Goal: Task Accomplishment & Management: Complete application form

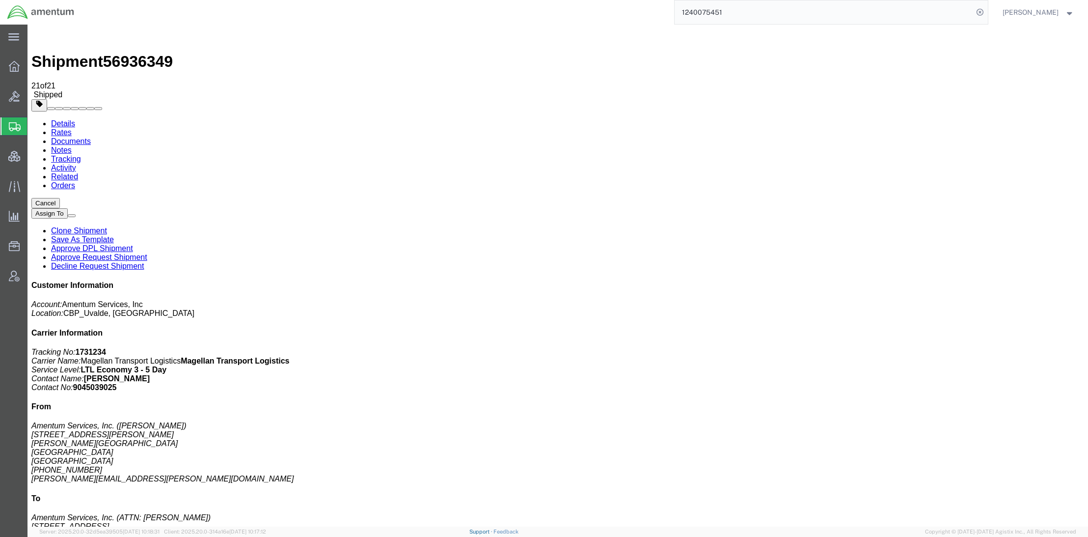
click at [494, 533] on link "Support" at bounding box center [481, 531] width 25 height 6
click at [35, 124] on span "Shipments" at bounding box center [31, 126] width 8 height 20
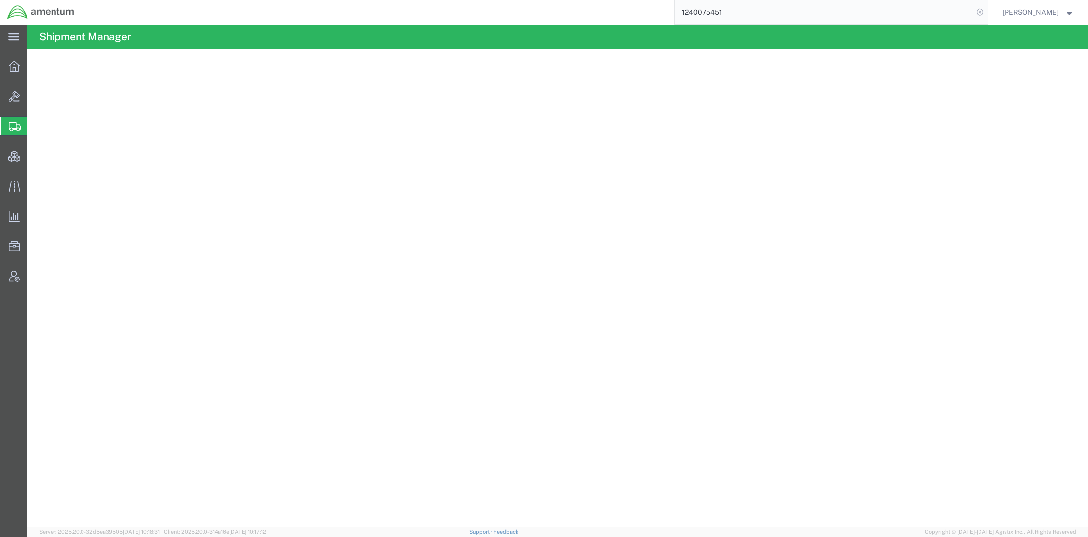
click at [977, 10] on icon at bounding box center [980, 12] width 14 height 14
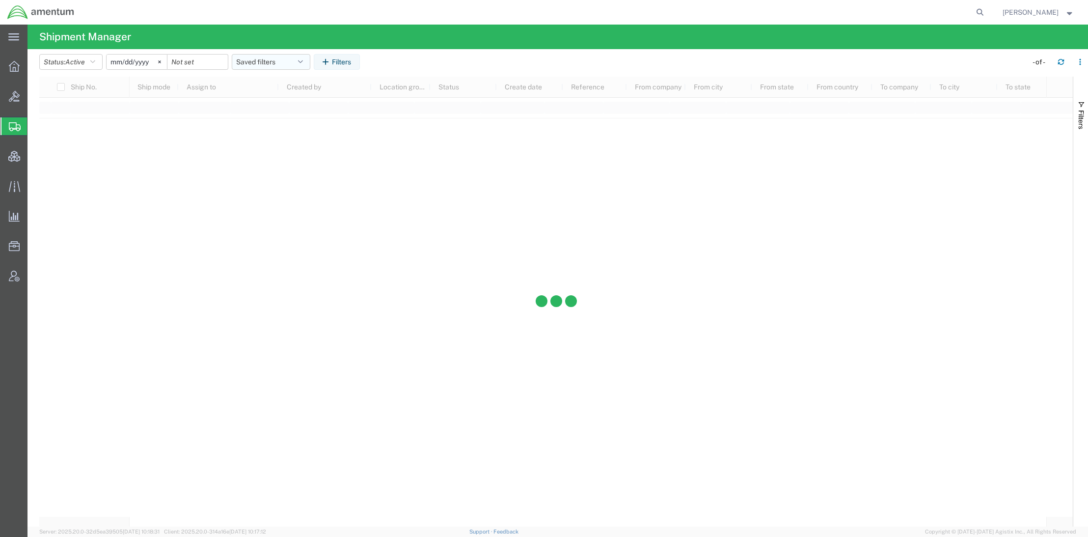
click at [260, 55] on button "Saved filters" at bounding box center [271, 62] width 79 height 16
click at [273, 120] on span "Active DCI shipments" at bounding box center [297, 123] width 129 height 18
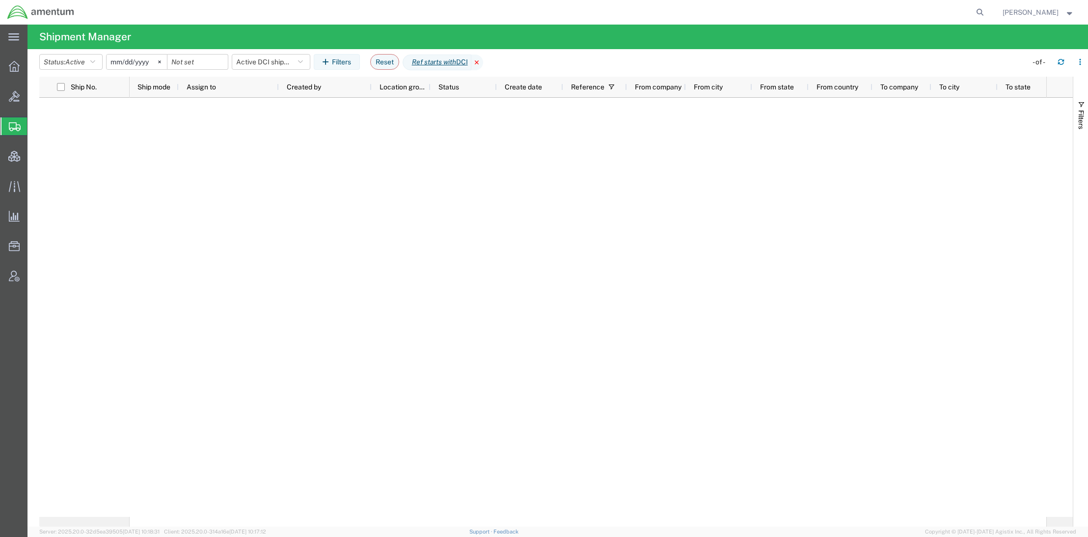
click at [483, 64] on icon at bounding box center [477, 62] width 12 height 16
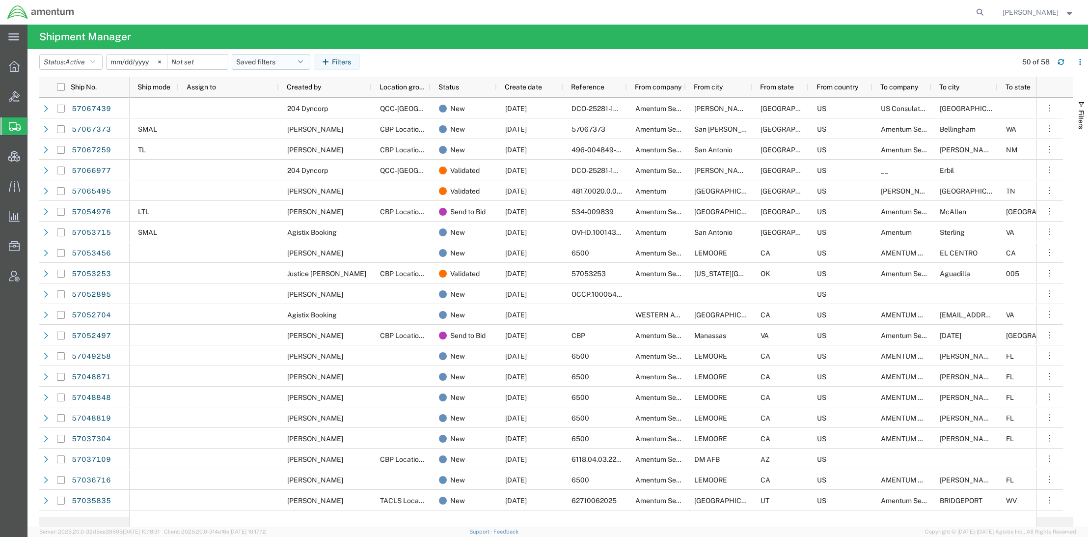
click at [275, 62] on button "Saved filters" at bounding box center [271, 62] width 79 height 16
click at [273, 126] on span "Active DCI shipments" at bounding box center [297, 123] width 129 height 18
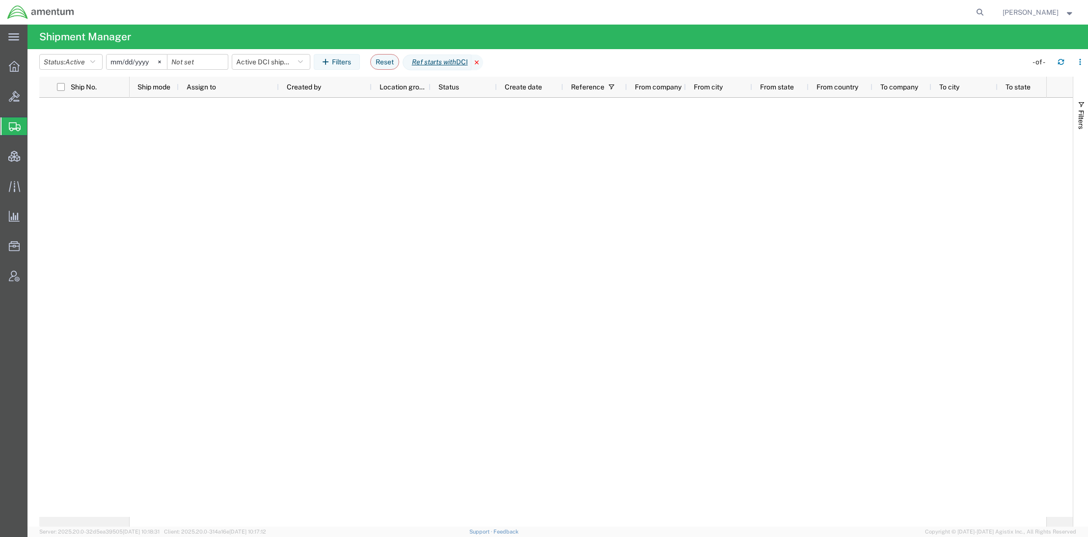
click at [483, 66] on icon at bounding box center [477, 62] width 12 height 16
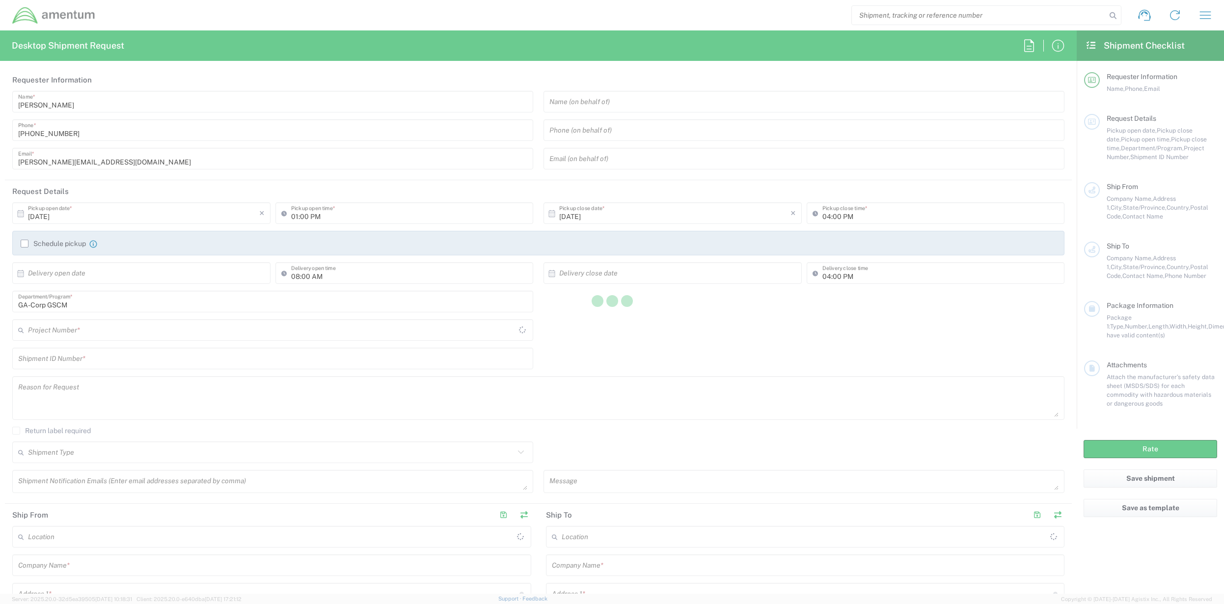
type input "[GEOGRAPHIC_DATA]"
type input "ADMN.600294.MHMGT"
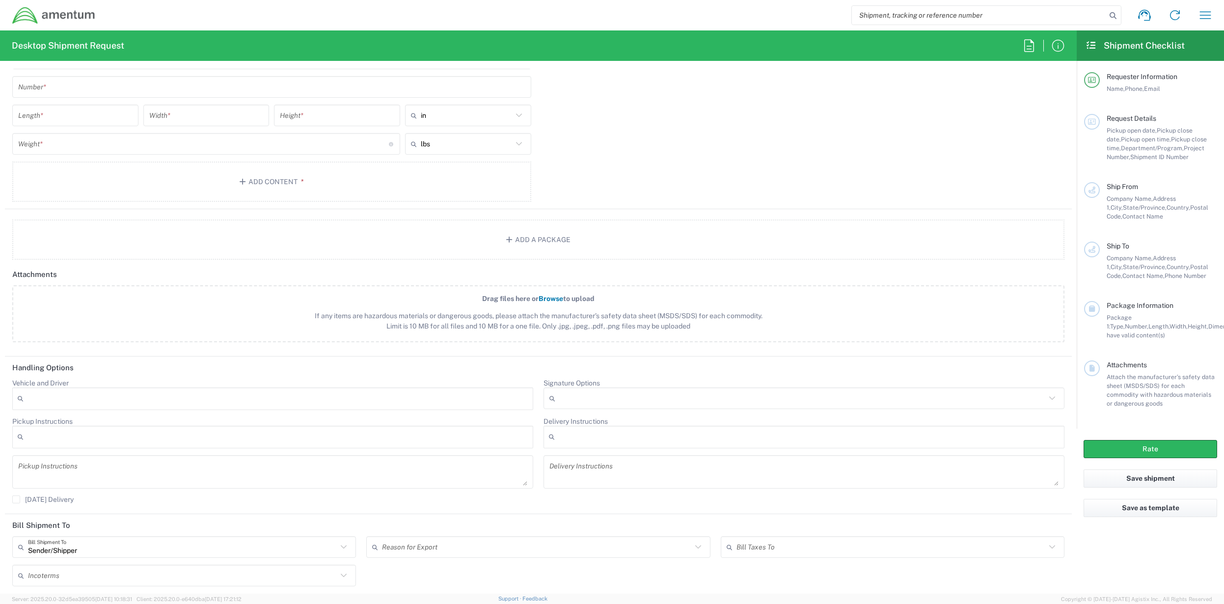
scroll to position [952, 0]
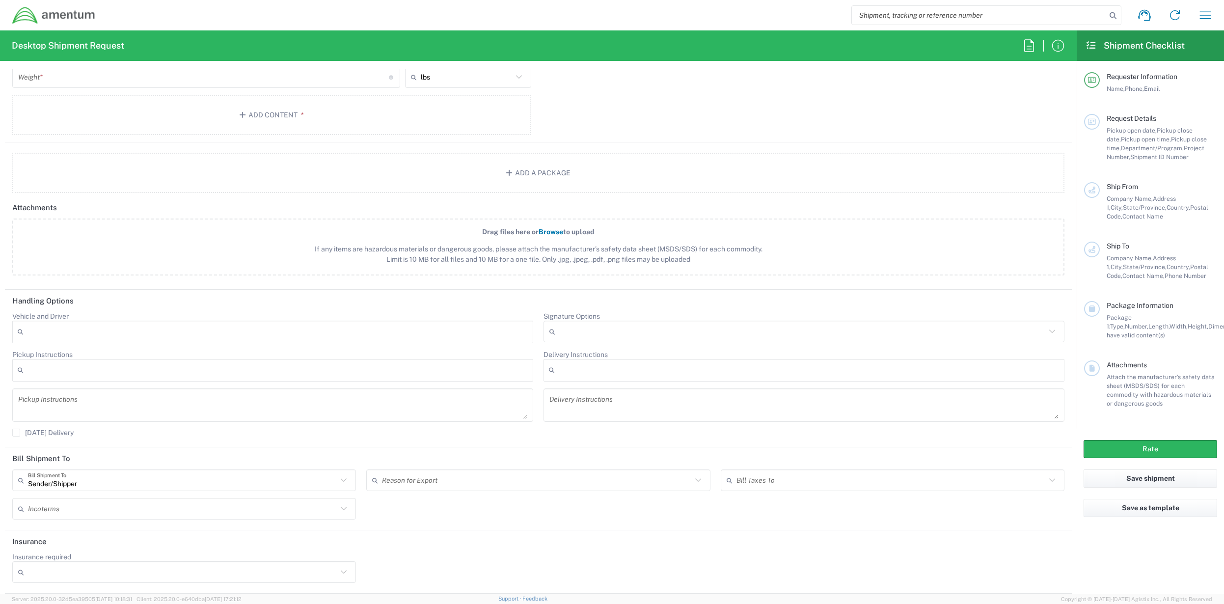
click at [20, 569] on icon at bounding box center [23, 572] width 10 height 16
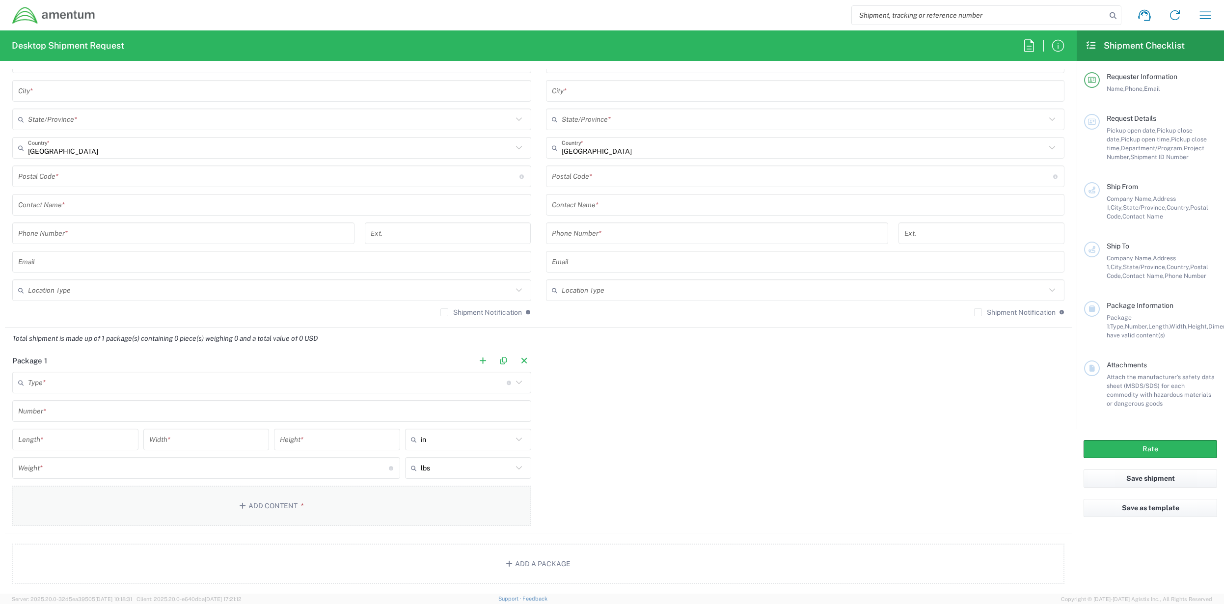
click at [292, 508] on button "Add Content *" at bounding box center [271, 505] width 519 height 40
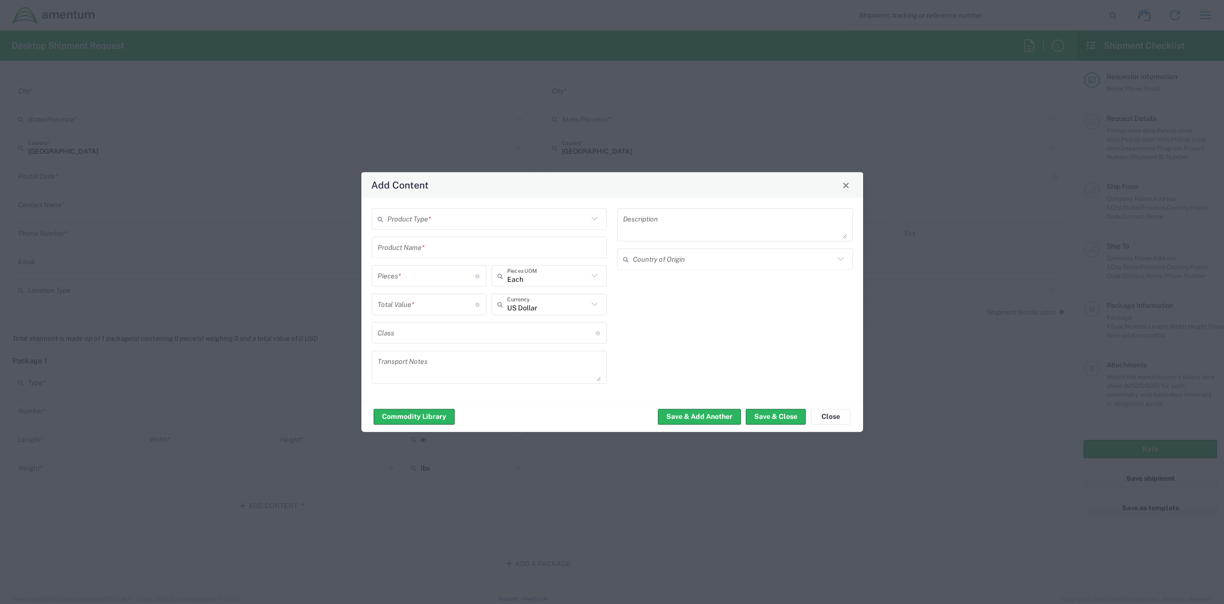
click at [467, 227] on input "text" at bounding box center [487, 218] width 201 height 17
click at [448, 255] on span "General Commodity" at bounding box center [489, 255] width 233 height 15
type input "General Commodity"
click at [435, 274] on input "number" at bounding box center [426, 275] width 98 height 17
type input "1"
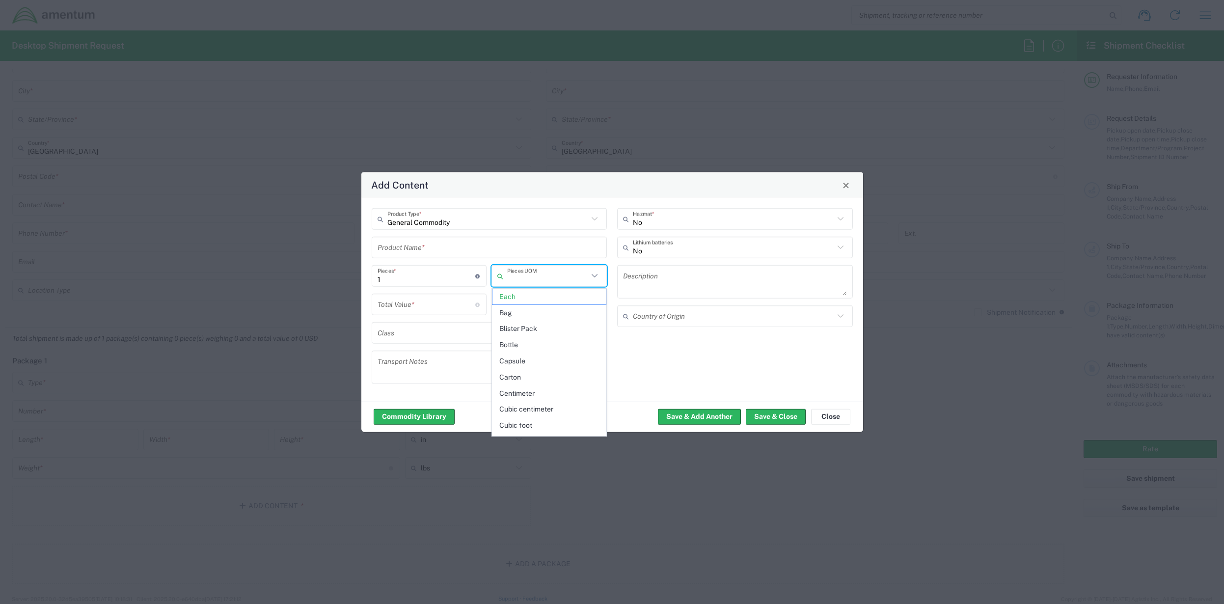
type input "Each"
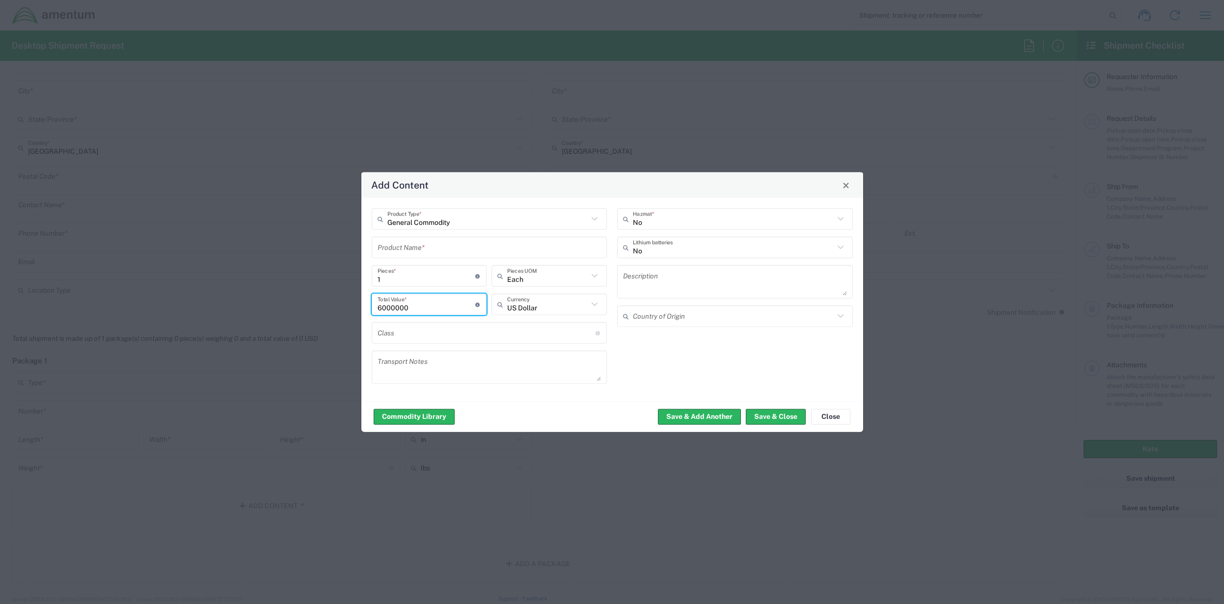
type input "6000000"
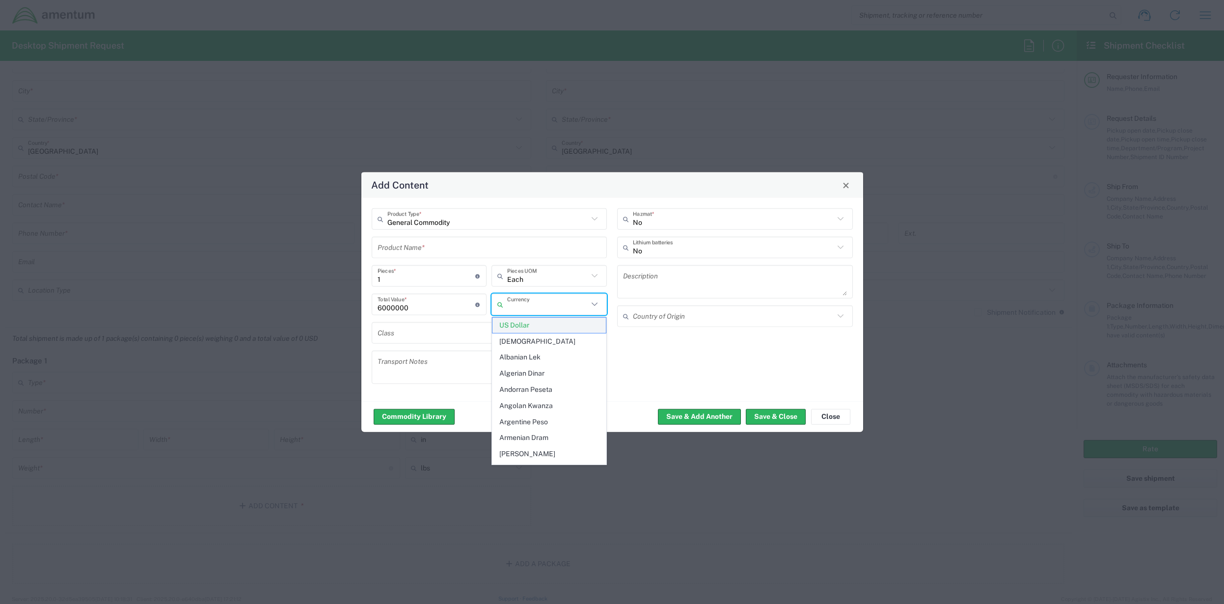
click at [524, 325] on span "US Dollar" at bounding box center [548, 325] width 113 height 15
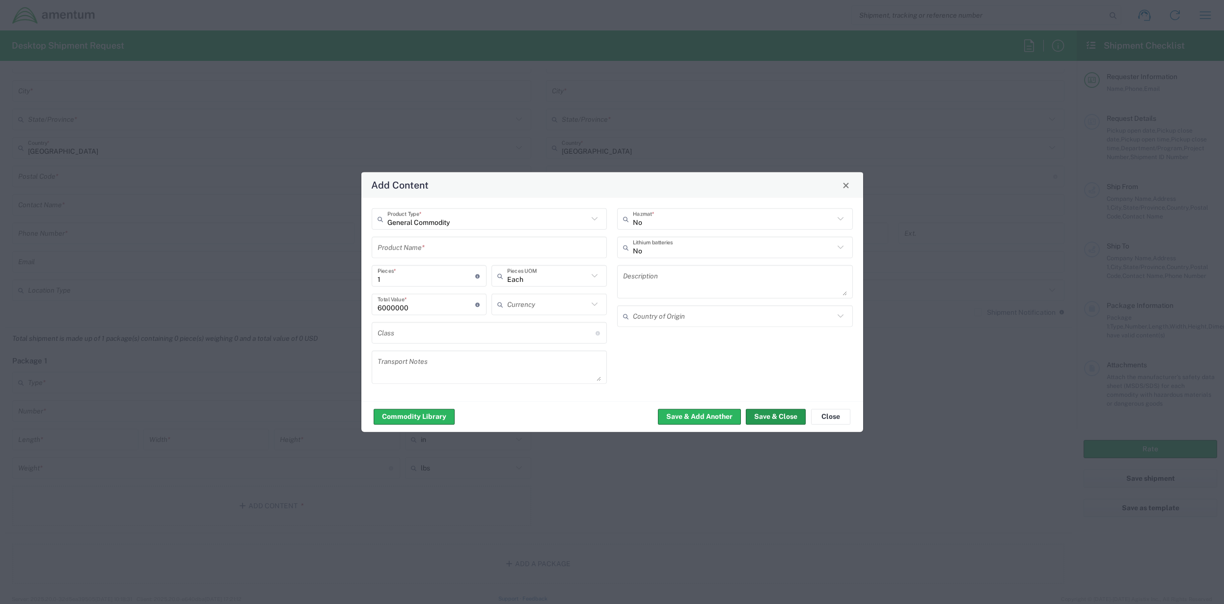
click at [767, 418] on button "Save & Close" at bounding box center [776, 416] width 60 height 16
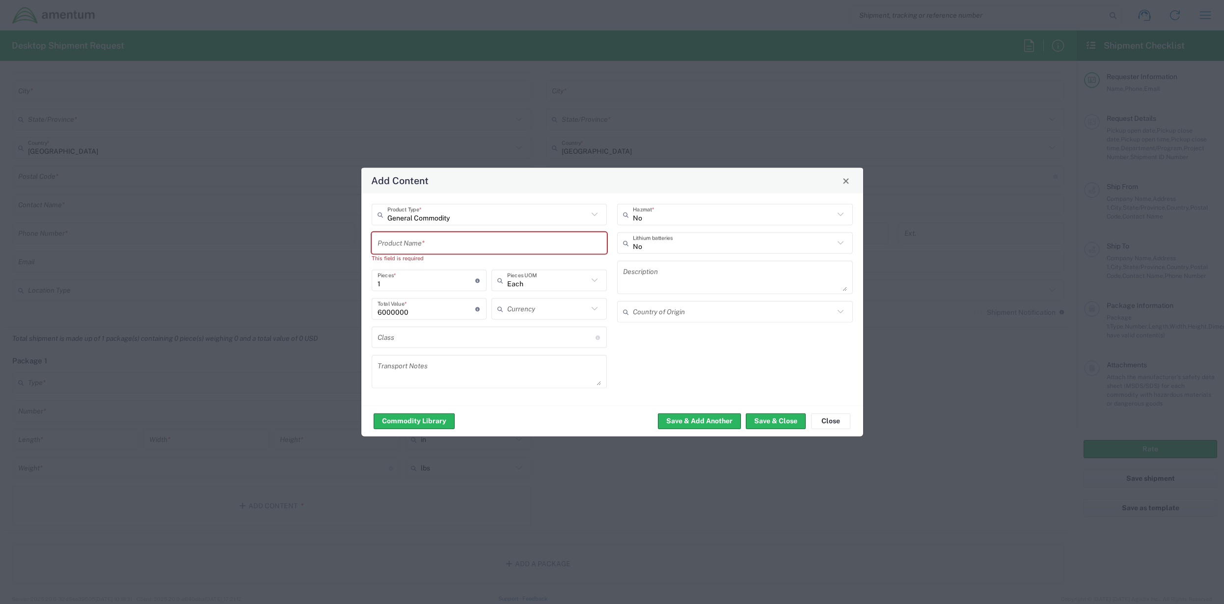
click at [476, 242] on input "text" at bounding box center [489, 242] width 224 height 17
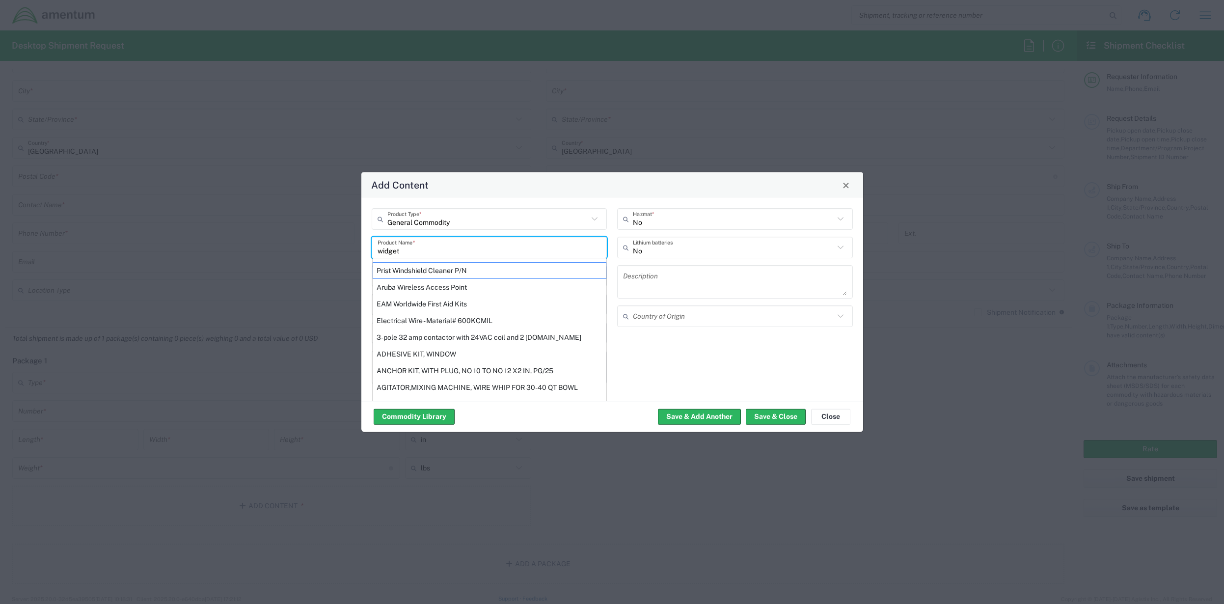
type input "widget"
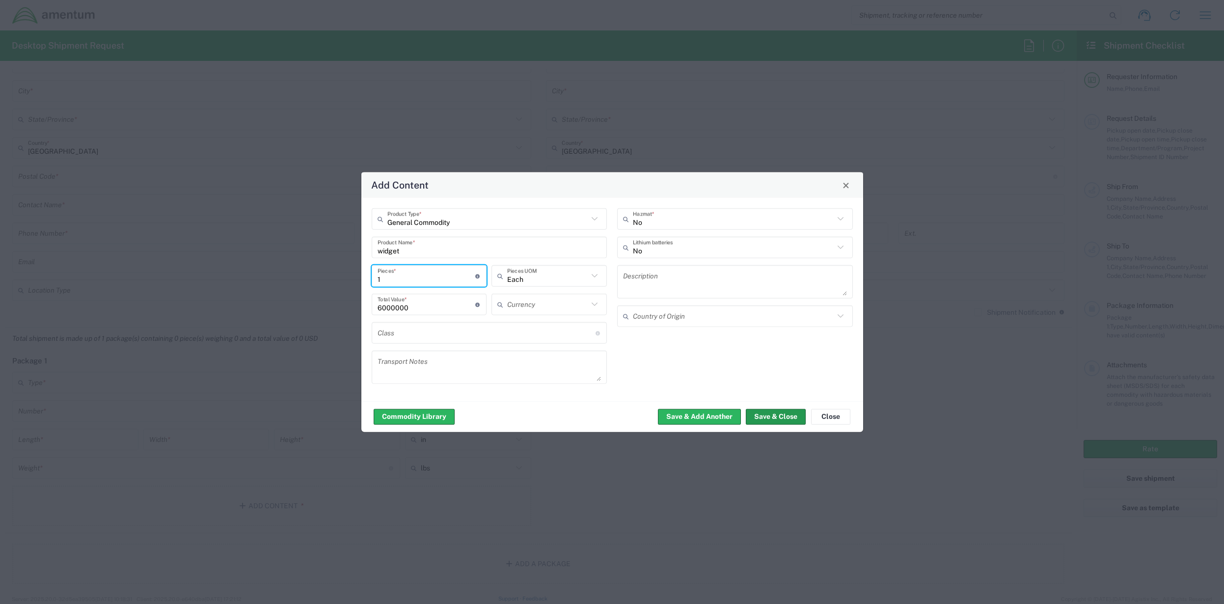
click at [775, 416] on button "Save & Close" at bounding box center [776, 416] width 60 height 16
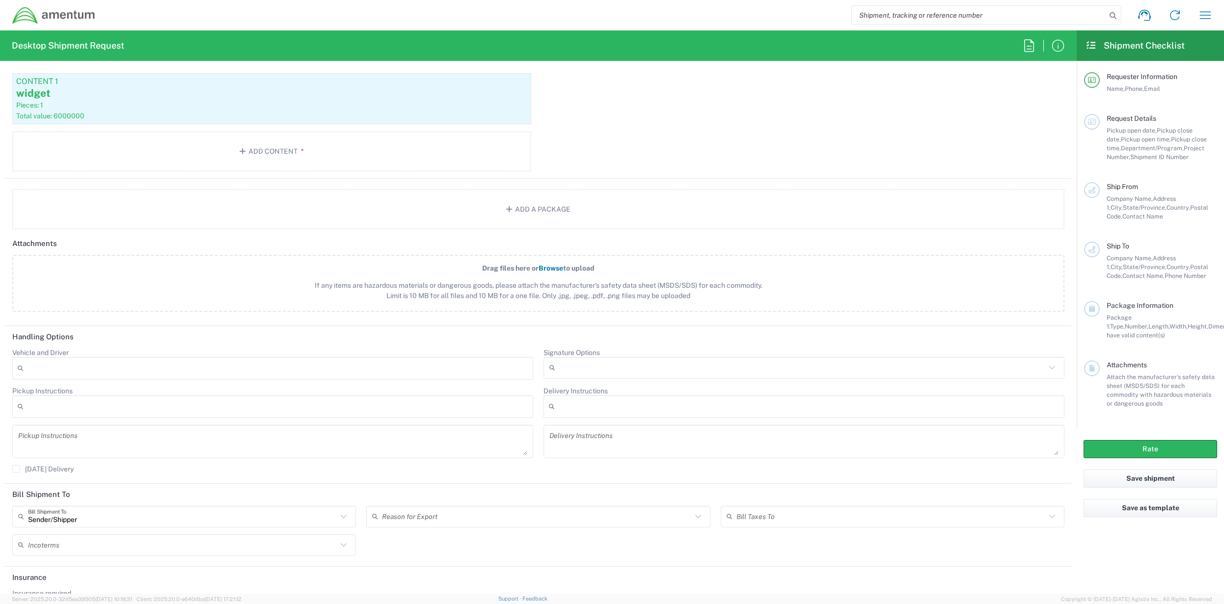
scroll to position [1011, 0]
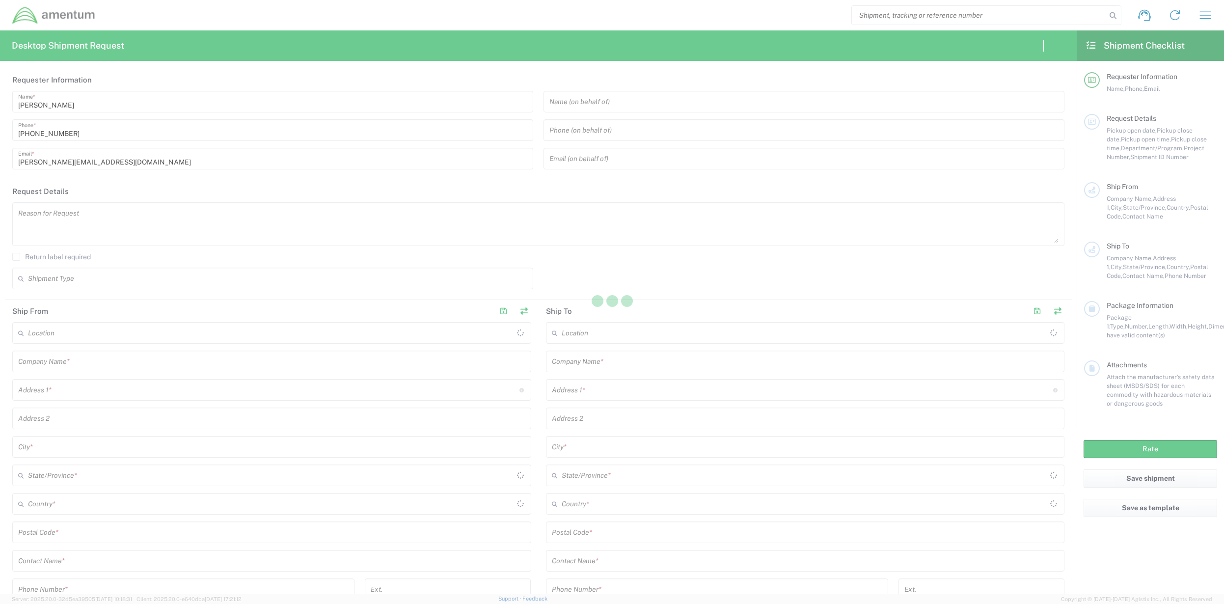
type input "[GEOGRAPHIC_DATA]"
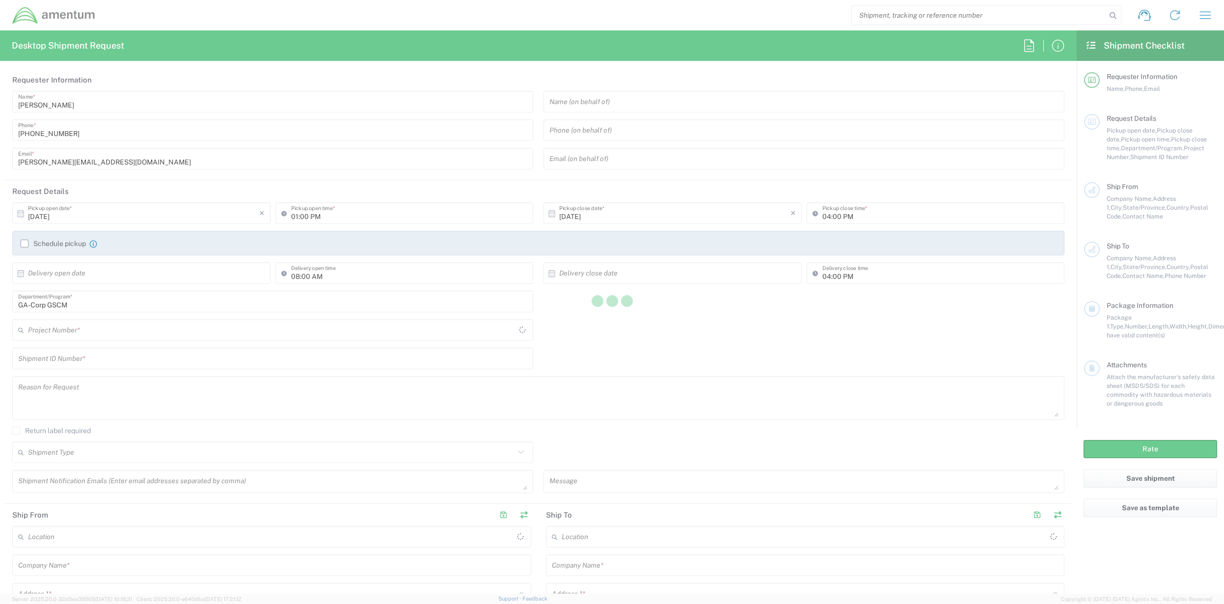
type input "[GEOGRAPHIC_DATA]"
type input "ADMN.600294.MHMGT"
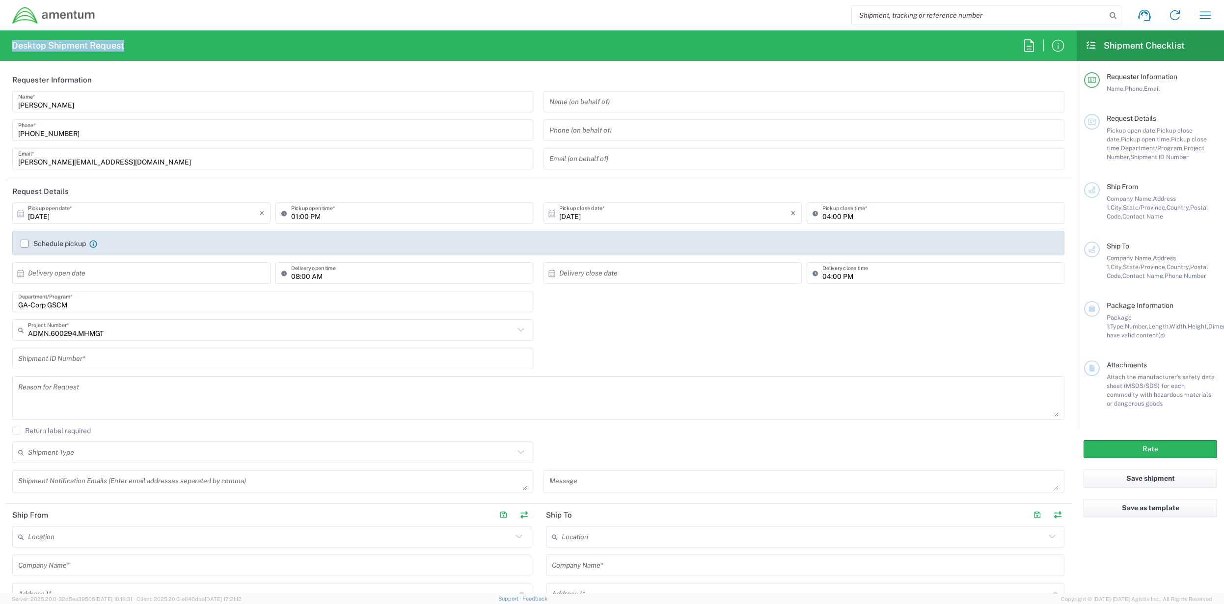
drag, startPoint x: 163, startPoint y: 46, endPoint x: 12, endPoint y: 51, distance: 151.3
click at [12, 51] on agx-form-header "Desktop Shipment Request" at bounding box center [538, 45] width 1077 height 30
copy h2 "Desktop Shipment Request"
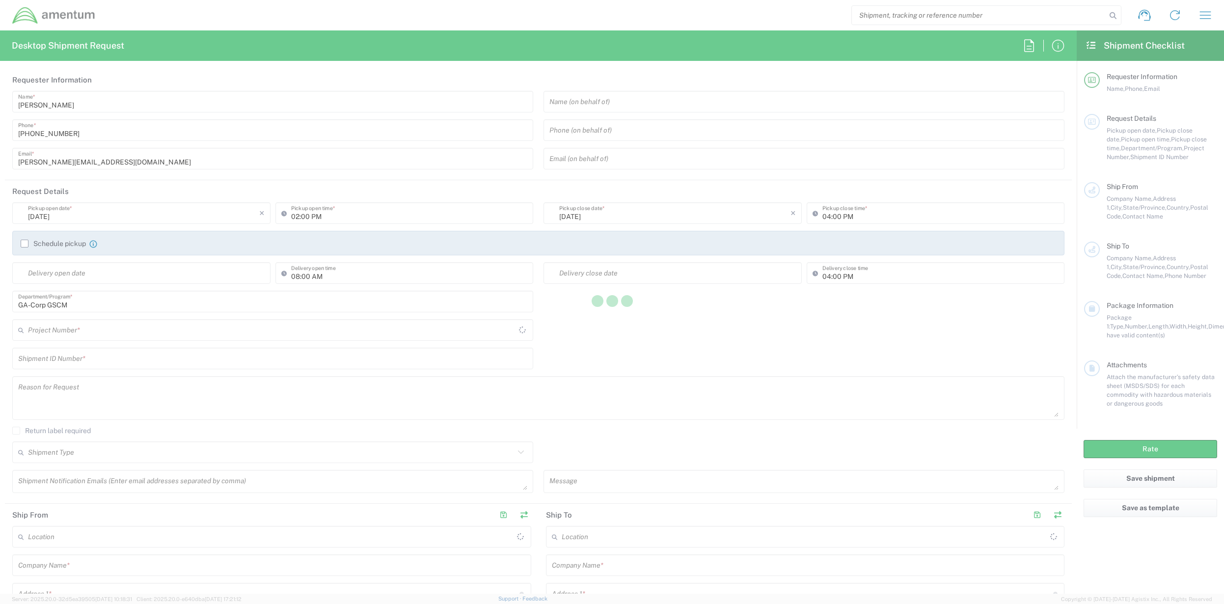
type input "[GEOGRAPHIC_DATA]"
type input "ADMN.600294.MHMGT"
type input "[GEOGRAPHIC_DATA]"
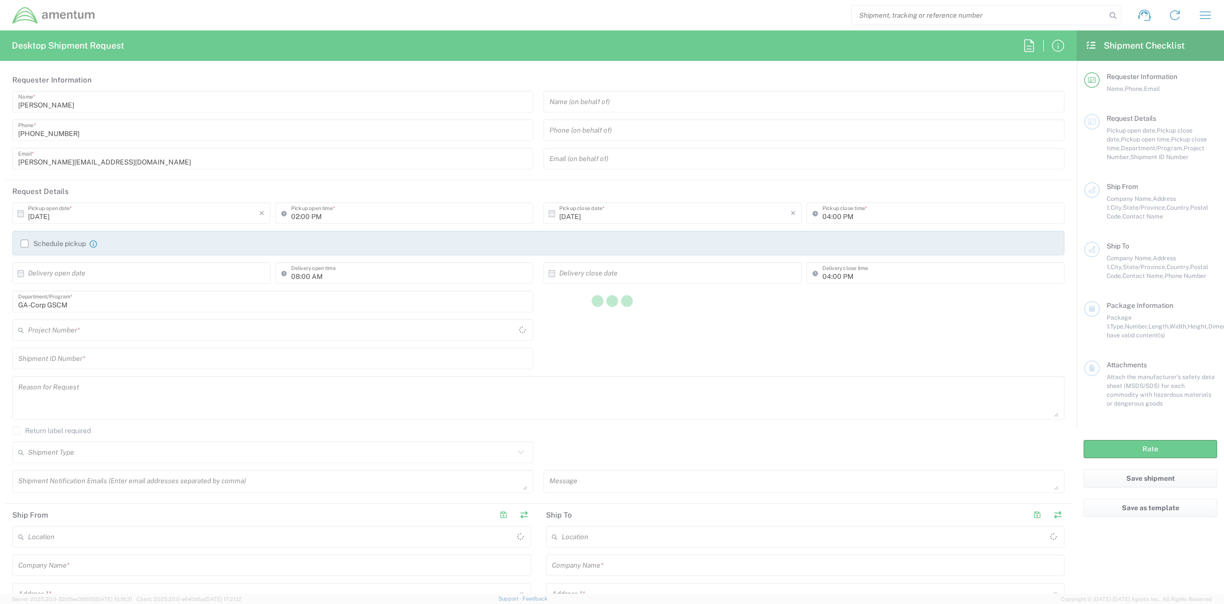
type input "ADMN.600294.MHMGT"
